Goal: Information Seeking & Learning: Understand process/instructions

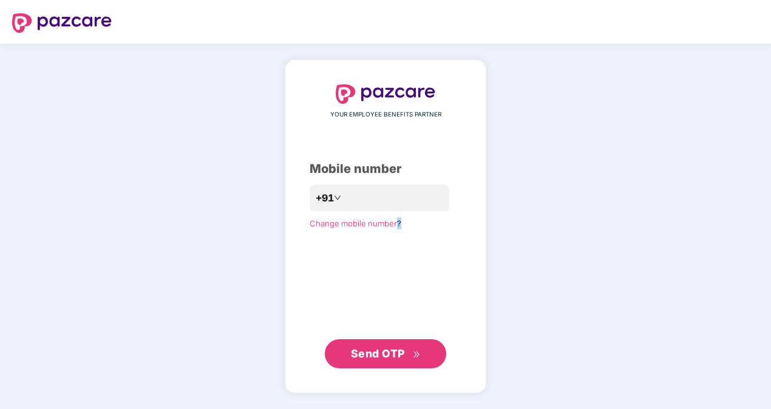
click at [409, 213] on div "YOUR EMPLOYEE BENEFITS PARTNER Mobile number +91 Change mobile number? Send OTP" at bounding box center [386, 226] width 152 height 284
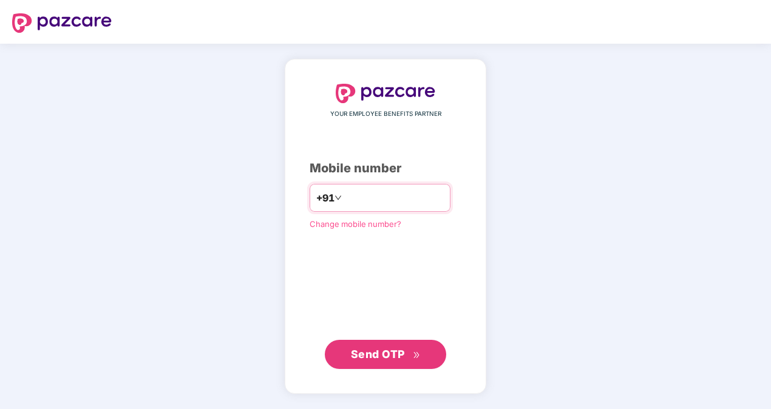
drag, startPoint x: 0, startPoint y: 0, endPoint x: 392, endPoint y: 205, distance: 442.9
click at [392, 205] on input "number" at bounding box center [394, 197] width 100 height 19
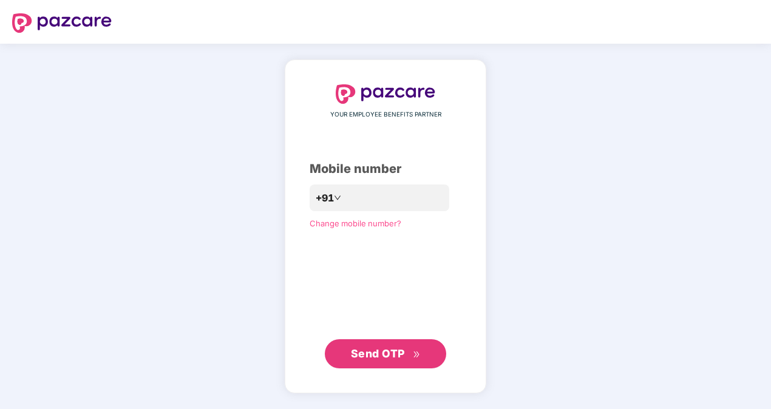
click at [384, 349] on span "Send OTP" at bounding box center [378, 353] width 54 height 13
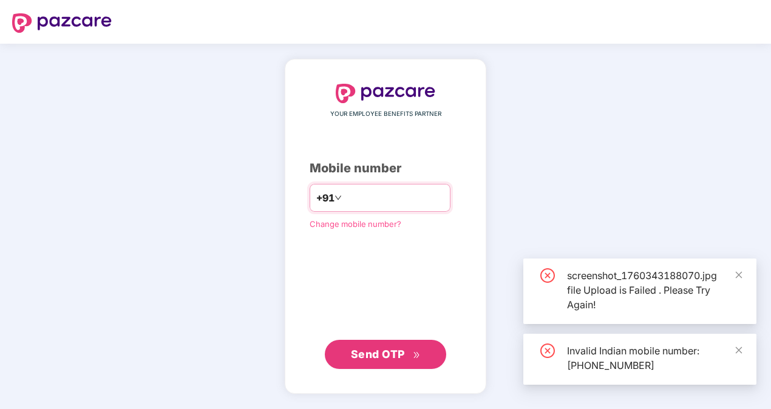
click at [344, 196] on input "**********" at bounding box center [394, 197] width 100 height 19
type input "**********"
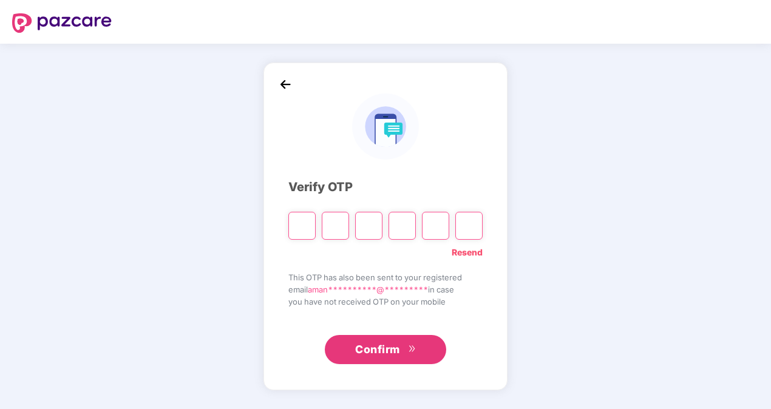
click at [168, 210] on div "**********" at bounding box center [385, 227] width 771 height 366
click at [314, 223] on input "Please enter verification code. Digit 1" at bounding box center [302, 226] width 27 height 28
type input "*"
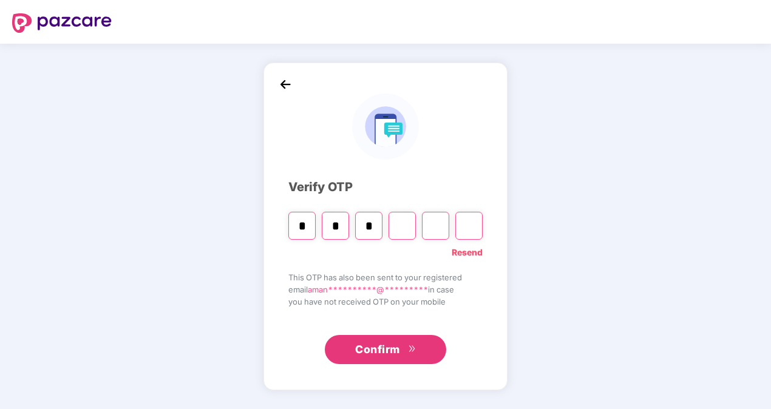
type input "*"
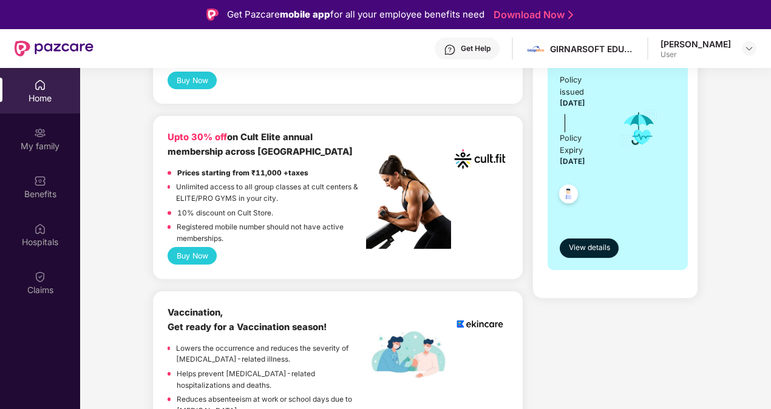
scroll to position [294, 0]
click at [584, 250] on span "View details" at bounding box center [589, 249] width 41 height 12
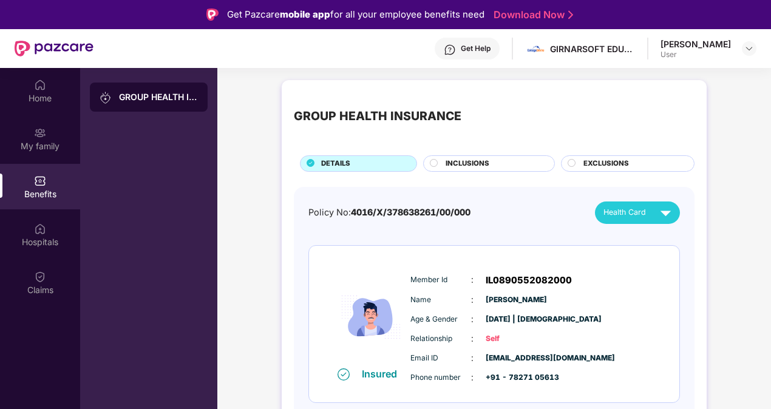
click at [481, 163] on span "INCLUSIONS" at bounding box center [468, 164] width 44 height 11
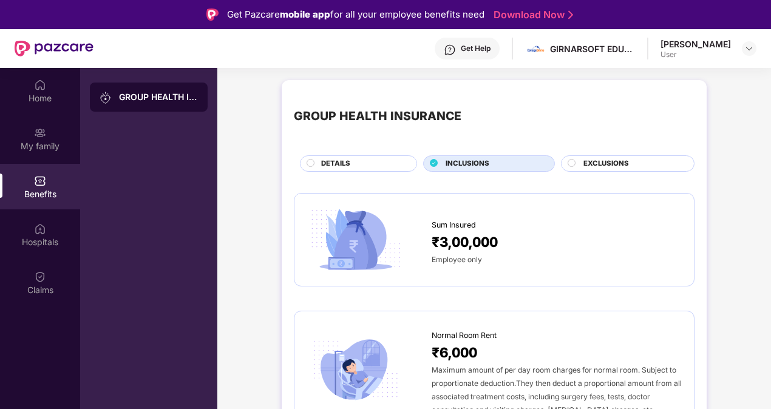
click at [375, 163] on div "DETAILS" at bounding box center [362, 165] width 95 height 13
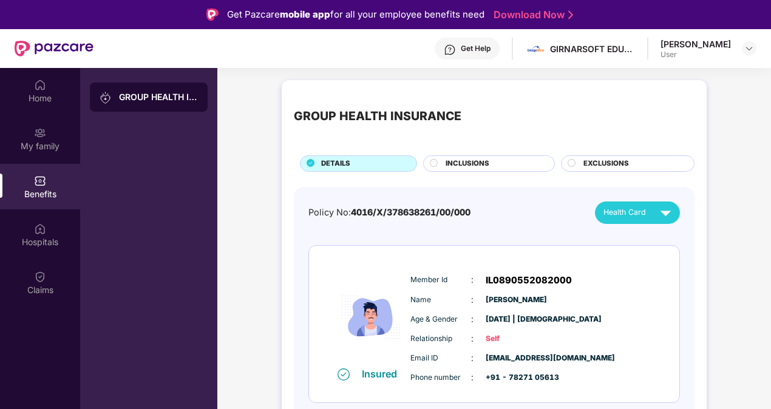
click at [518, 159] on div "INCLUSIONS" at bounding box center [494, 165] width 109 height 13
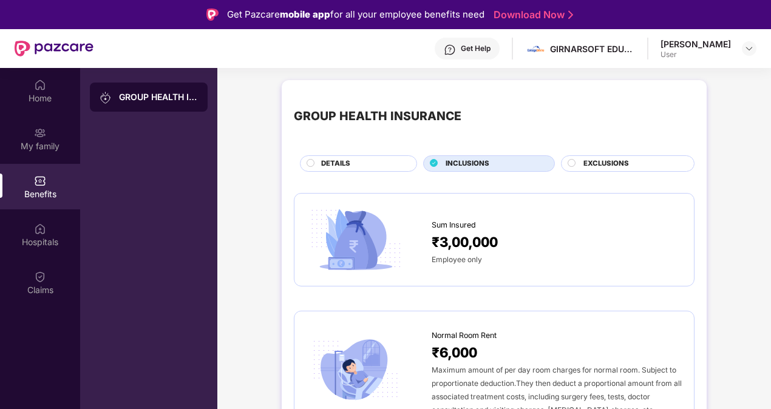
click at [371, 160] on div "DETAILS" at bounding box center [362, 165] width 95 height 13
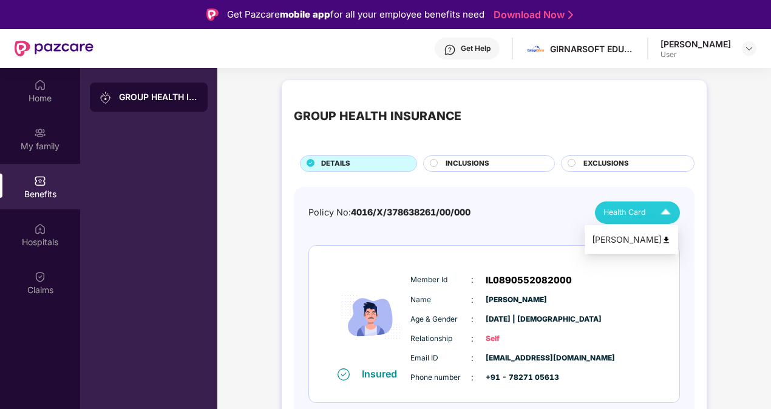
click at [645, 220] on div "Health Card" at bounding box center [640, 212] width 73 height 21
click at [612, 207] on span "Health Card" at bounding box center [625, 213] width 43 height 12
click at [671, 242] on img at bounding box center [666, 240] width 9 height 9
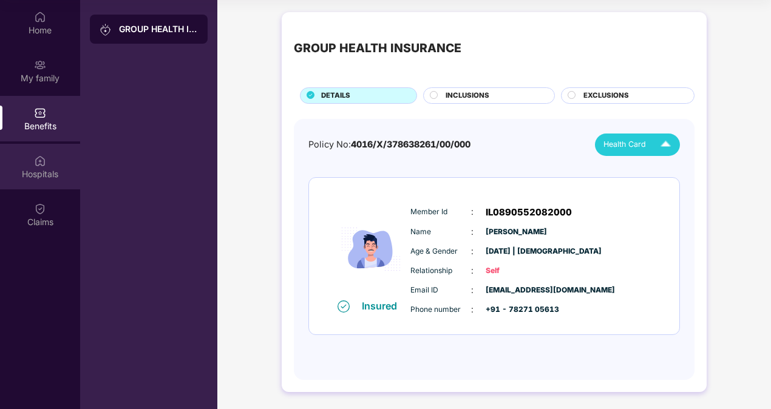
click at [45, 175] on div "Hospitals" at bounding box center [40, 174] width 80 height 12
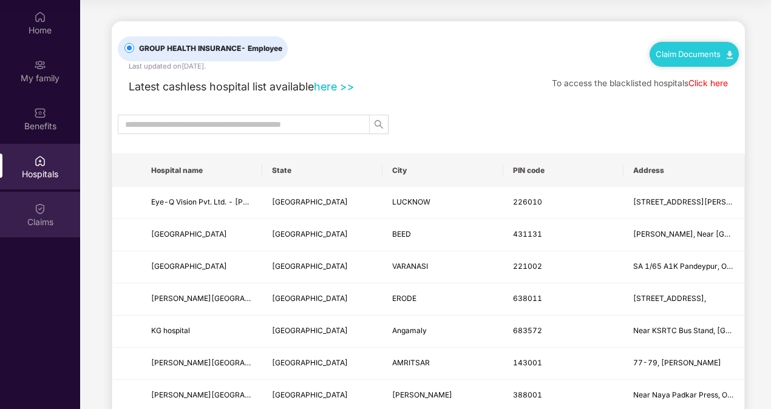
click at [38, 217] on div "Claims" at bounding box center [40, 222] width 80 height 12
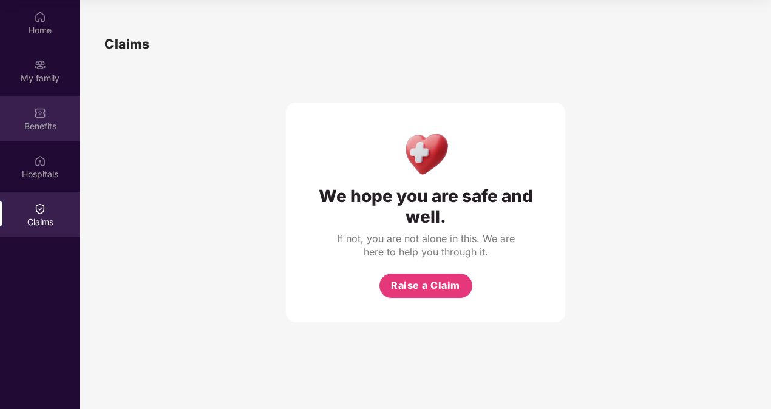
click at [35, 126] on div "Benefits" at bounding box center [40, 126] width 80 height 12
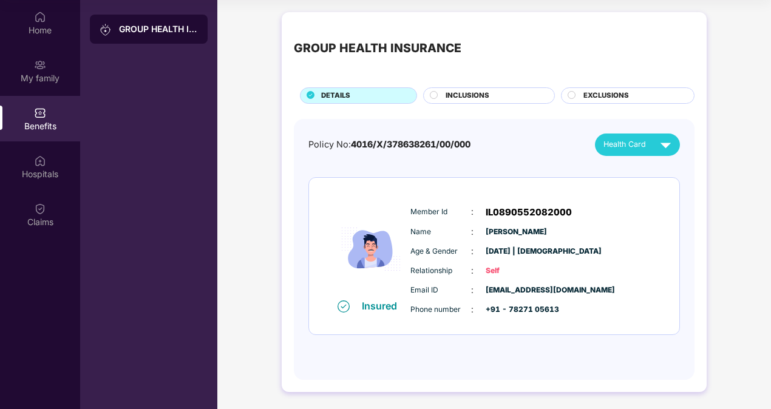
click at [373, 127] on div "Policy No: 4016/X/378638261/00/000 Health Card Insured Member Id : IL0890552082…" at bounding box center [494, 250] width 401 height 262
click at [445, 95] on div "INCLUSIONS" at bounding box center [494, 97] width 109 height 13
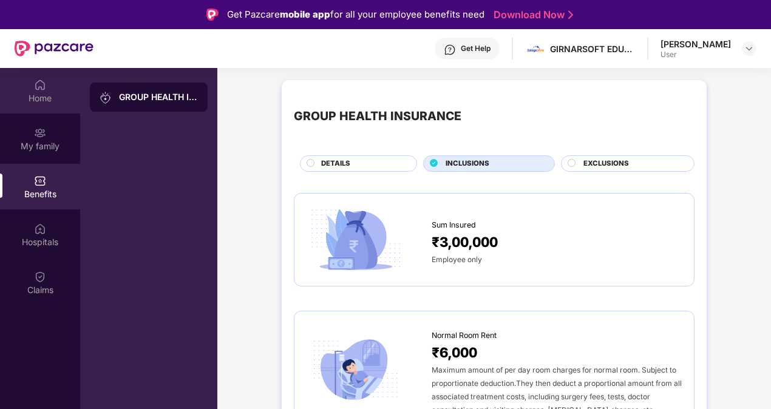
click at [44, 83] on img at bounding box center [40, 85] width 12 height 12
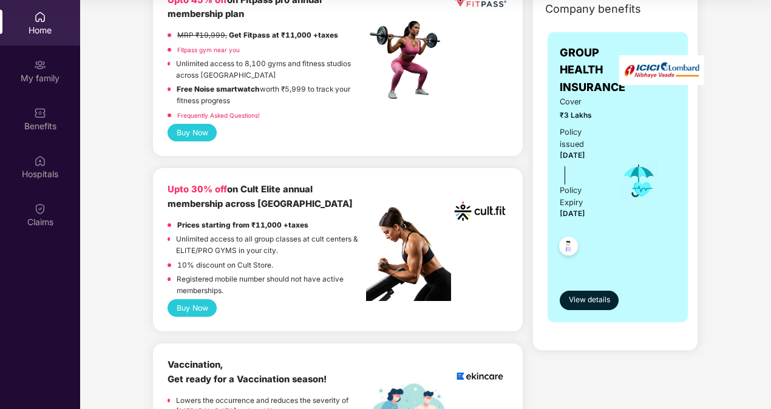
scroll to position [175, 0]
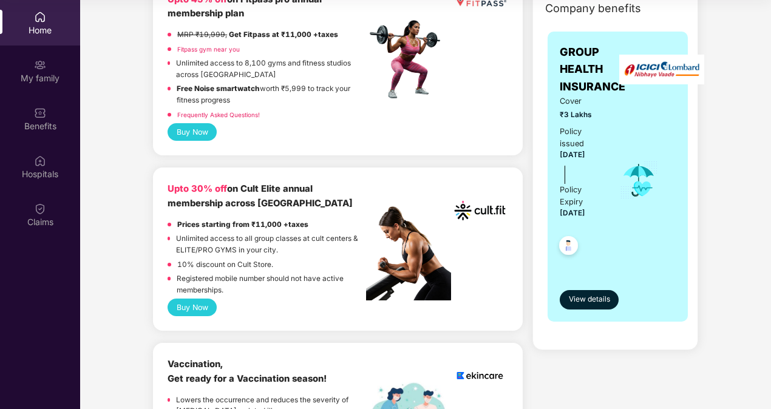
click at [590, 197] on div "Policy Expiry" at bounding box center [581, 196] width 43 height 24
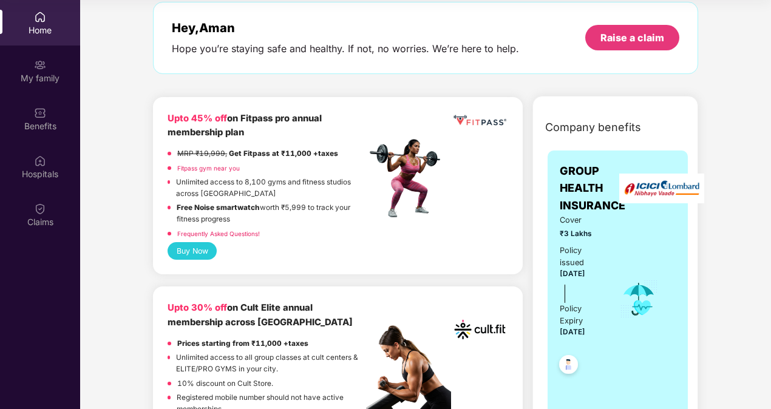
scroll to position [0, 0]
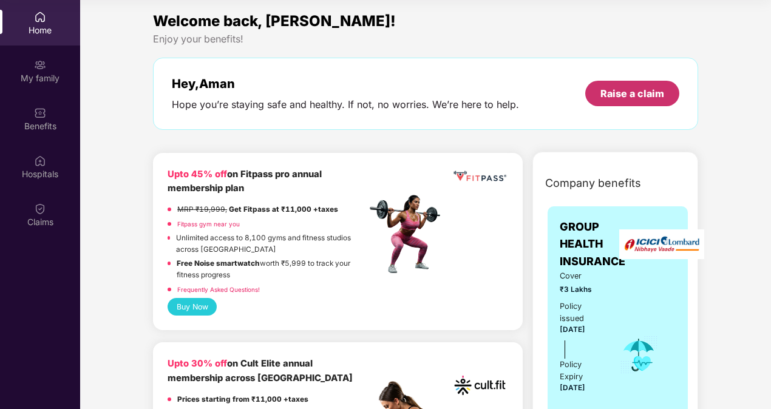
click at [640, 95] on div "Raise a claim" at bounding box center [633, 93] width 64 height 13
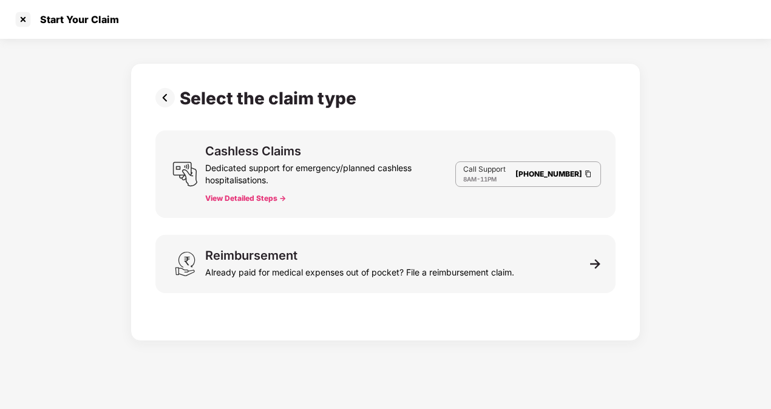
scroll to position [29, 0]
click at [227, 201] on button "View Detailed Steps ->" at bounding box center [245, 199] width 81 height 10
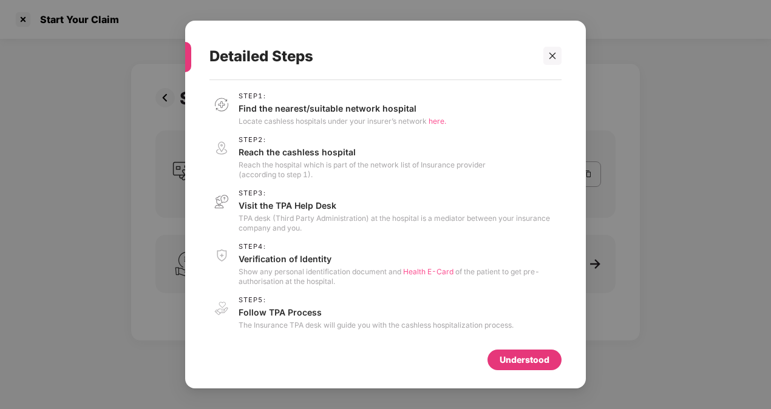
scroll to position [1, 0]
click at [555, 49] on div at bounding box center [553, 56] width 18 height 18
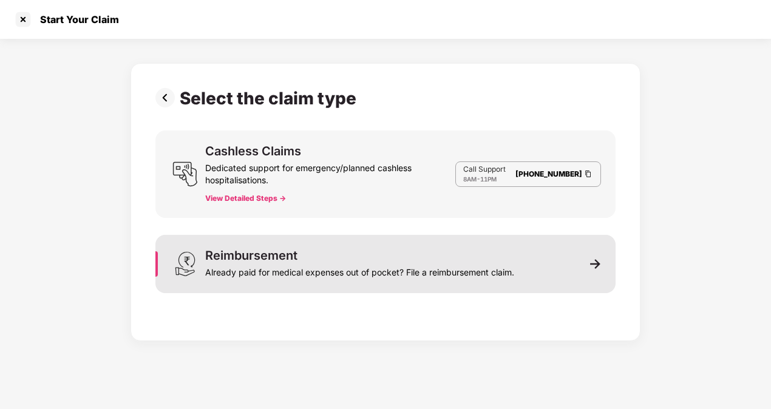
click at [292, 277] on div "Already paid for medical expenses out of pocket? File a reimbursement claim." at bounding box center [359, 270] width 309 height 17
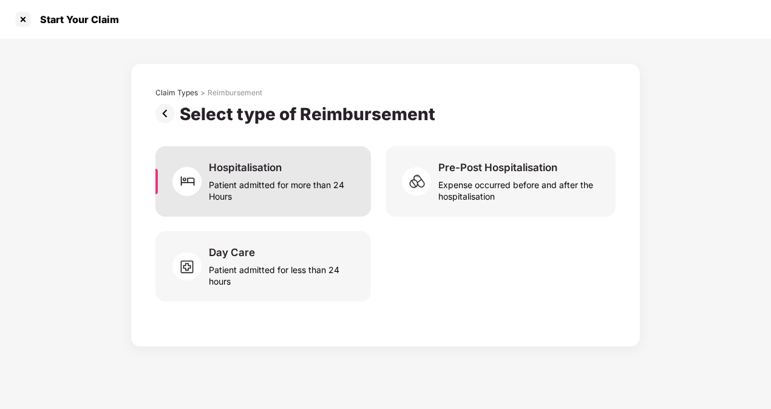
click at [285, 159] on div "Hospitalisation Patient admitted for more than 24 Hours" at bounding box center [264, 181] width 216 height 70
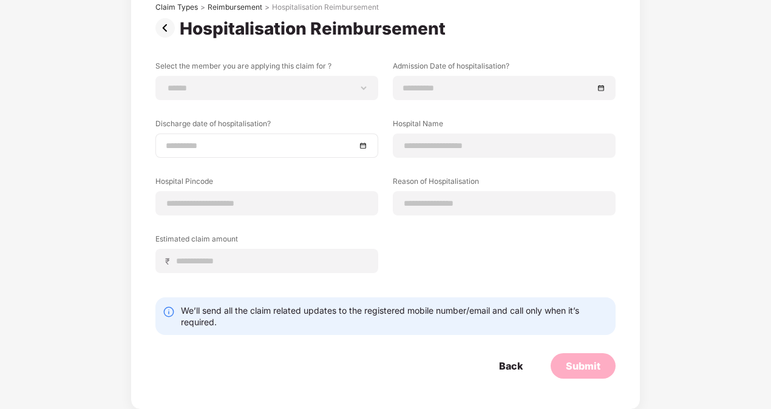
scroll to position [0, 0]
